Goal: Transaction & Acquisition: Download file/media

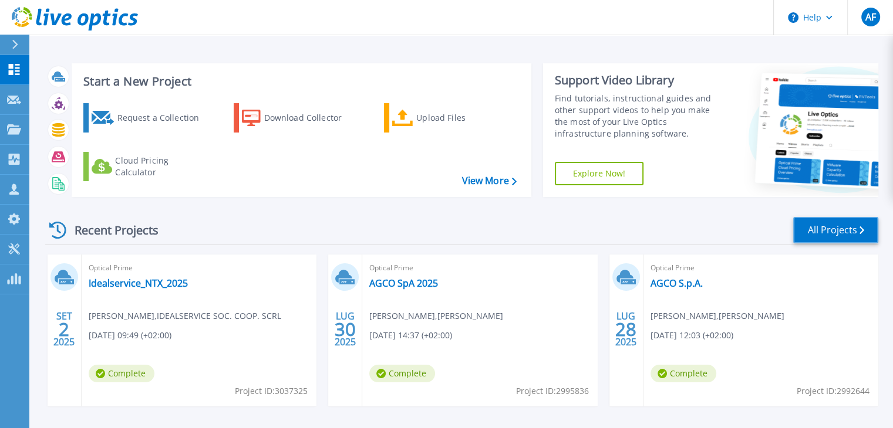
click at [829, 235] on link "All Projects" at bounding box center [835, 230] width 85 height 26
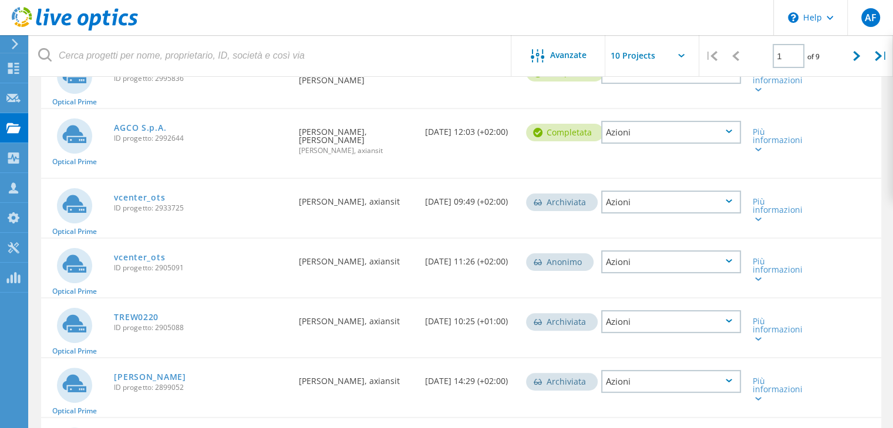
scroll to position [245, 0]
click at [853, 60] on icon at bounding box center [856, 56] width 7 height 10
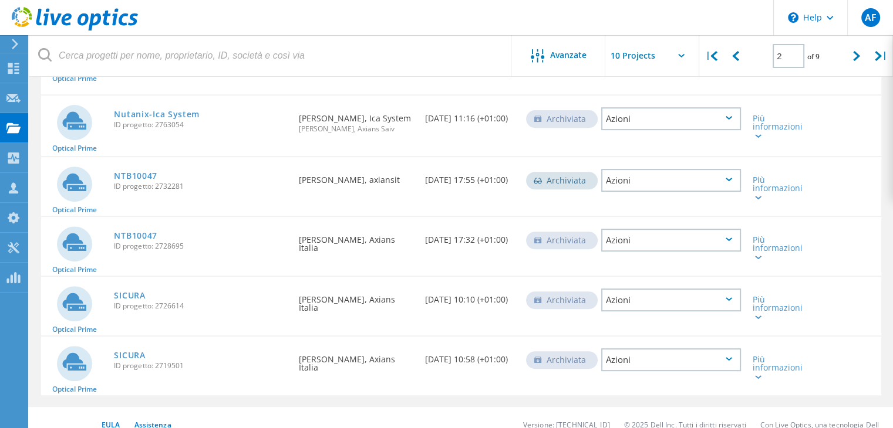
scroll to position [437, 0]
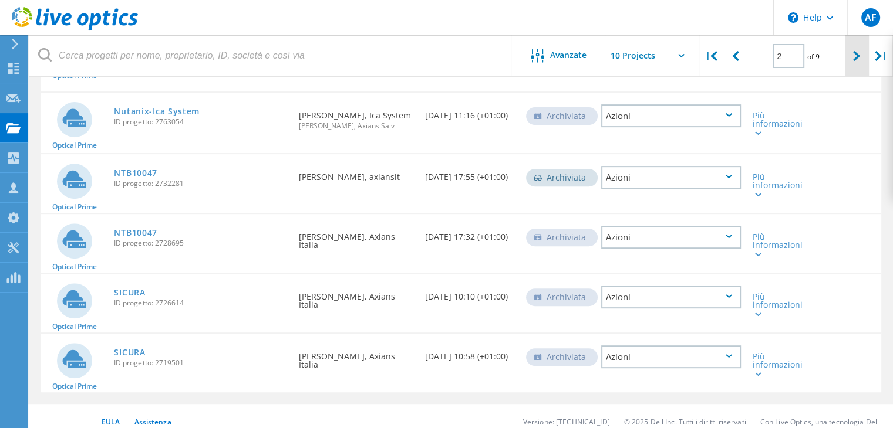
click at [854, 62] on div at bounding box center [856, 56] width 24 height 42
type input "3"
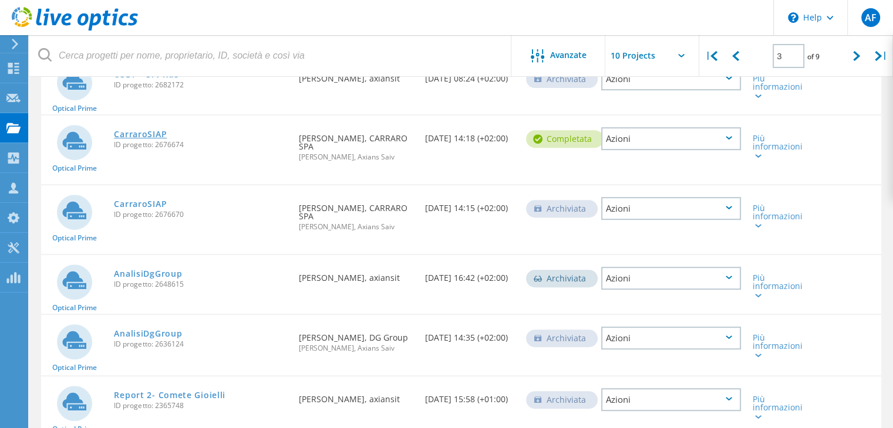
click at [133, 130] on link "CarraroSIAP" at bounding box center [140, 134] width 53 height 8
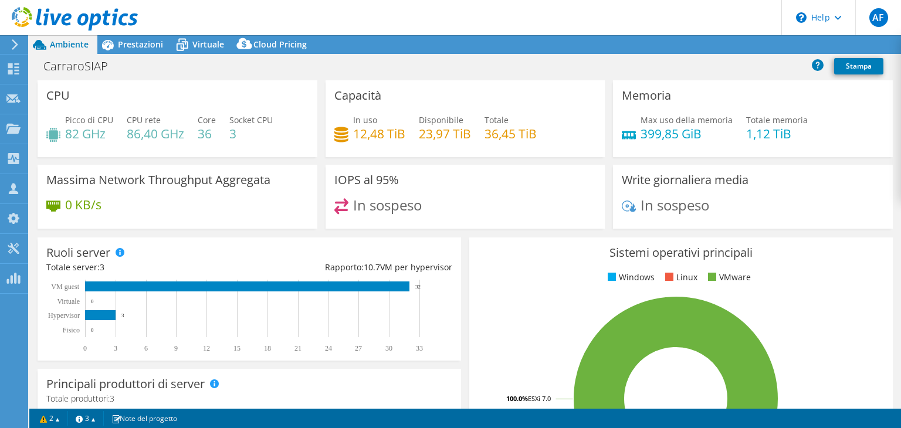
select select "EUFrankfurt"
select select "USD"
click at [140, 48] on span "Prestazioni" at bounding box center [140, 44] width 45 height 11
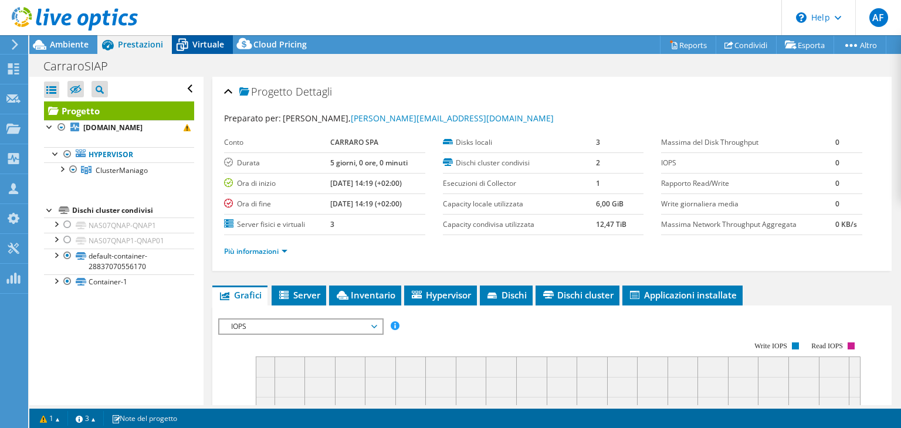
click at [194, 51] on div "Virtuale" at bounding box center [202, 44] width 61 height 19
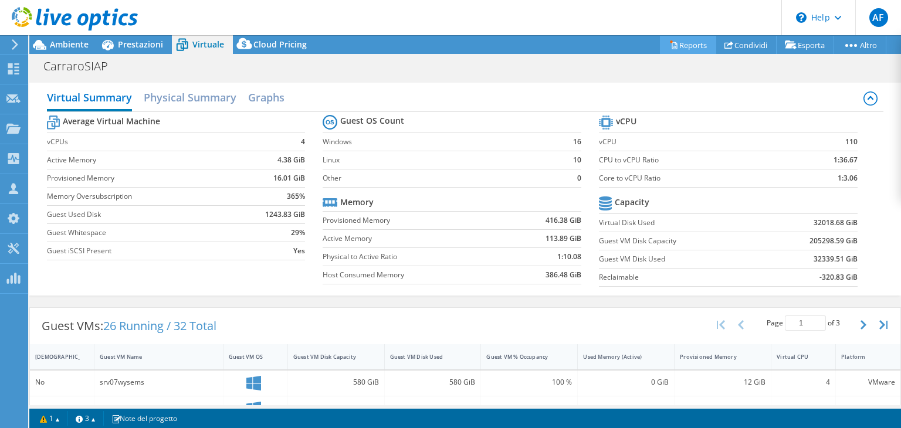
click at [682, 42] on link "Reports" at bounding box center [688, 45] width 56 height 18
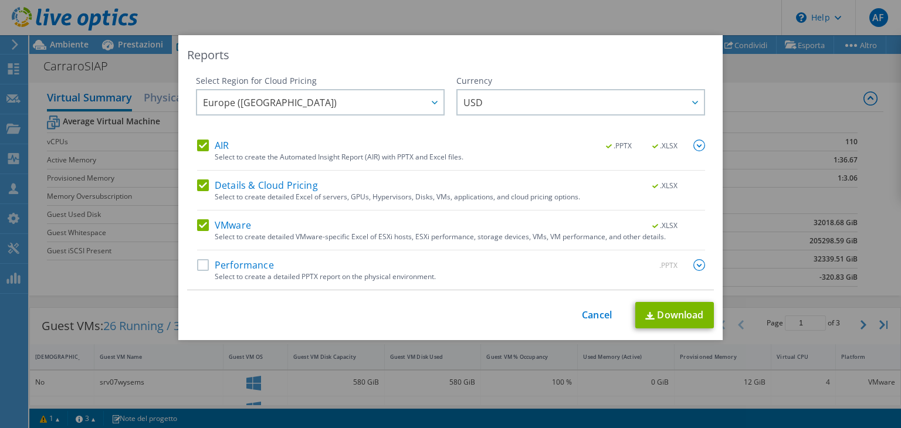
drag, startPoint x: 199, startPoint y: 148, endPoint x: 201, endPoint y: 156, distance: 7.3
click at [199, 149] on label "AIR" at bounding box center [213, 146] width 32 height 12
click at [0, 0] on input "AIR" at bounding box center [0, 0] width 0 height 0
drag, startPoint x: 202, startPoint y: 188, endPoint x: 214, endPoint y: 198, distance: 15.4
click at [202, 189] on label "Details & Cloud Pricing" at bounding box center [257, 186] width 121 height 12
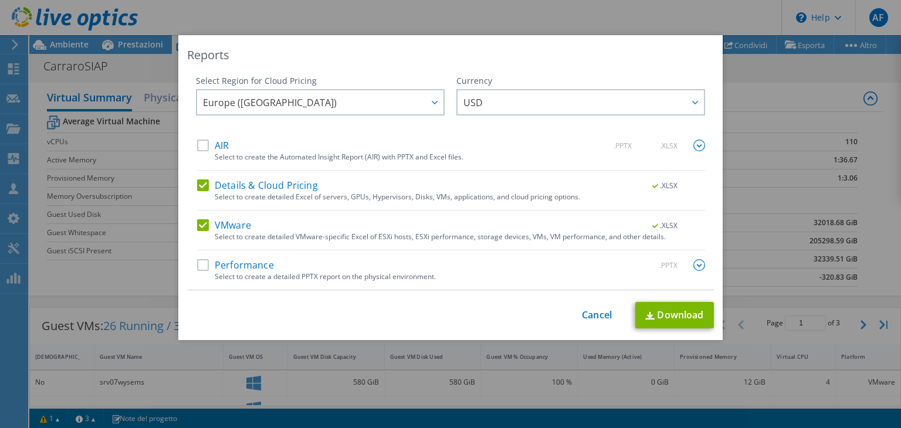
click at [0, 0] on input "Details & Cloud Pricing" at bounding box center [0, 0] width 0 height 0
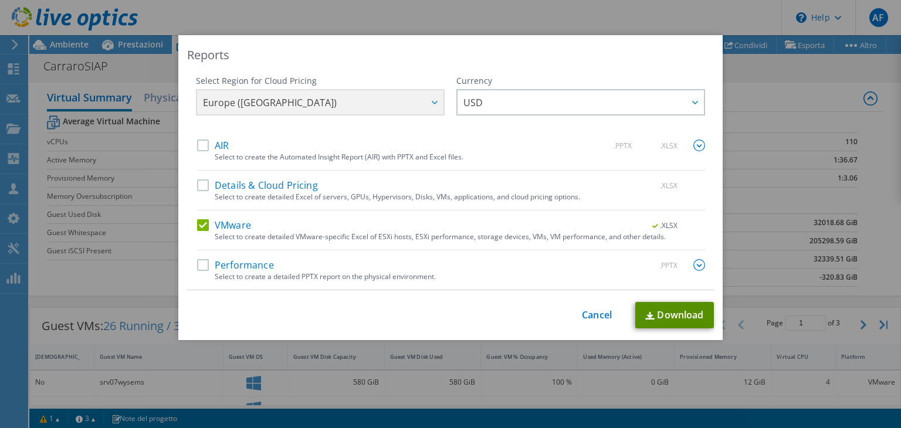
click at [651, 310] on link "Download" at bounding box center [675, 315] width 79 height 26
click at [600, 312] on link "Cancel" at bounding box center [597, 315] width 30 height 11
